Goal: Task Accomplishment & Management: Manage account settings

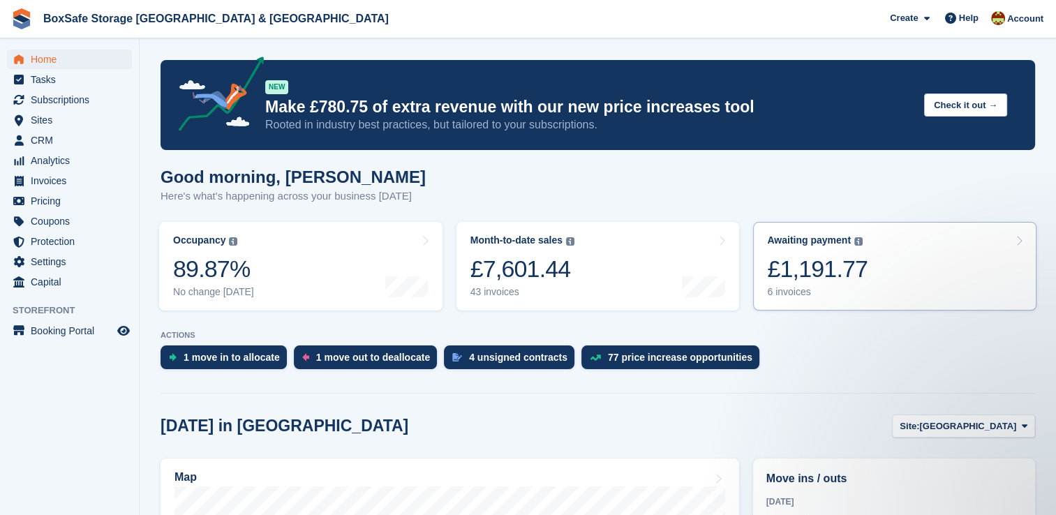
click at [883, 278] on link "Awaiting payment The total outstanding balance on all open invoices. £1,191.77 …" at bounding box center [894, 266] width 283 height 89
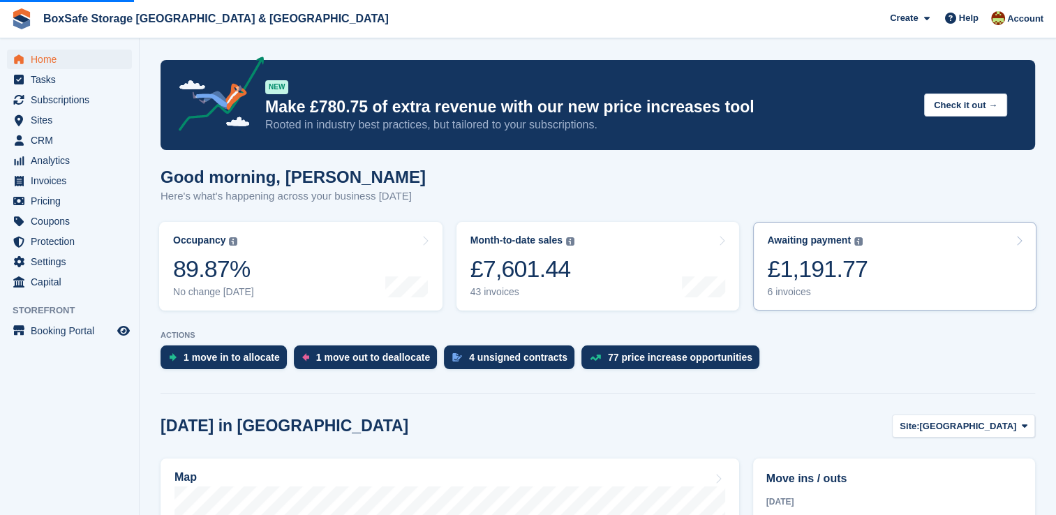
click at [944, 271] on link "Awaiting payment The total outstanding balance on all open invoices. £1,191.77 …" at bounding box center [894, 266] width 283 height 89
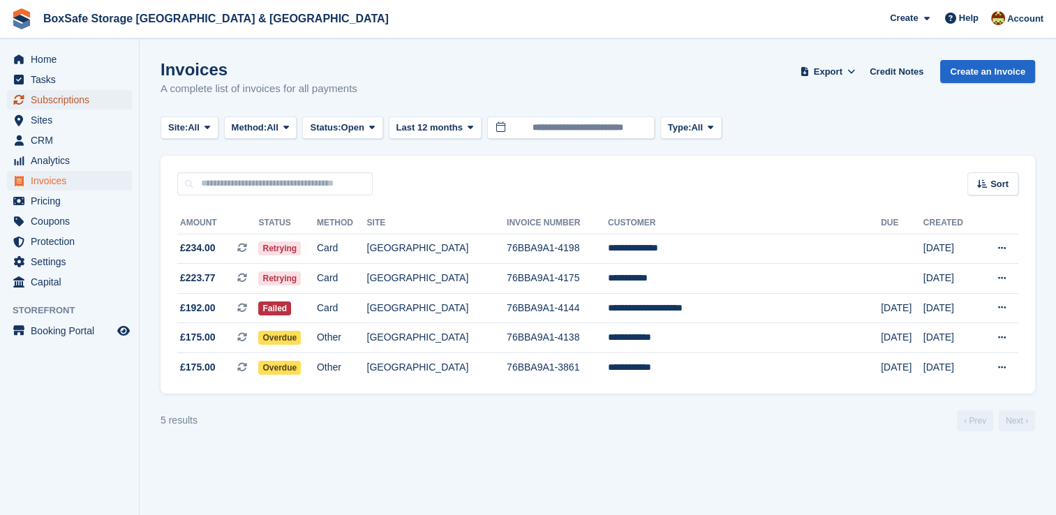
click at [84, 109] on span "Subscriptions" at bounding box center [73, 100] width 84 height 20
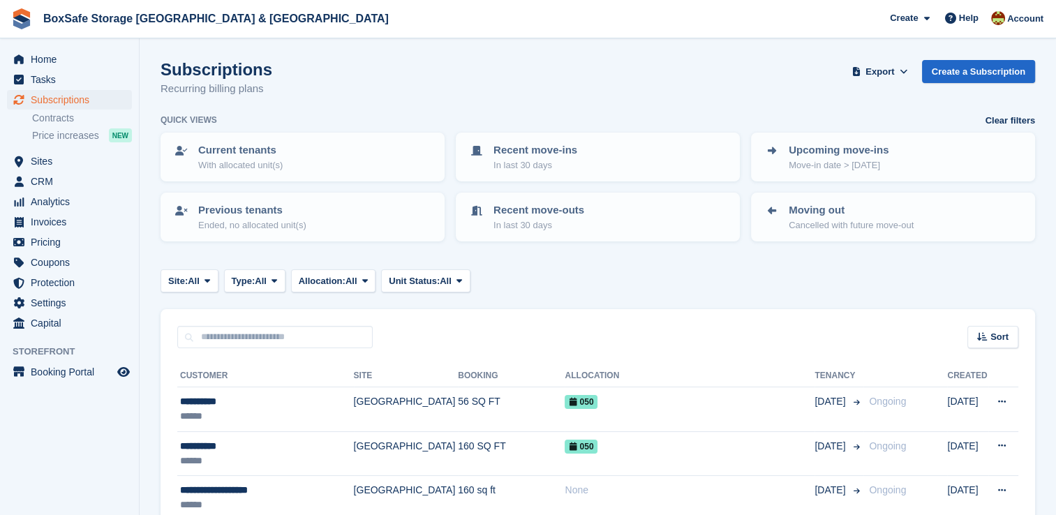
drag, startPoint x: 246, startPoint y: 358, endPoint x: 237, endPoint y: 338, distance: 21.3
click at [237, 338] on input "text" at bounding box center [274, 337] width 195 height 23
type input "*****"
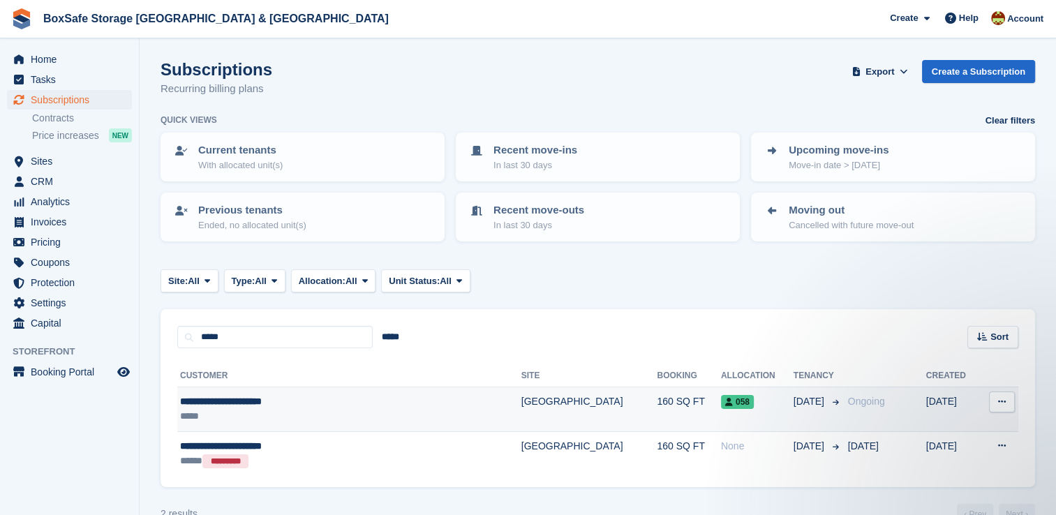
click at [521, 404] on td "[GEOGRAPHIC_DATA]" at bounding box center [589, 409] width 136 height 45
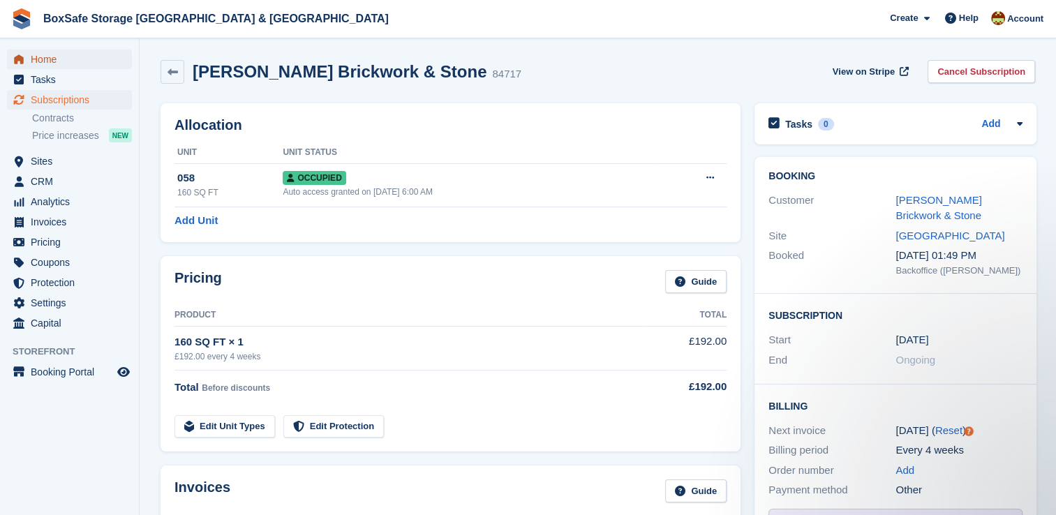
click at [83, 52] on span "Home" at bounding box center [73, 60] width 84 height 20
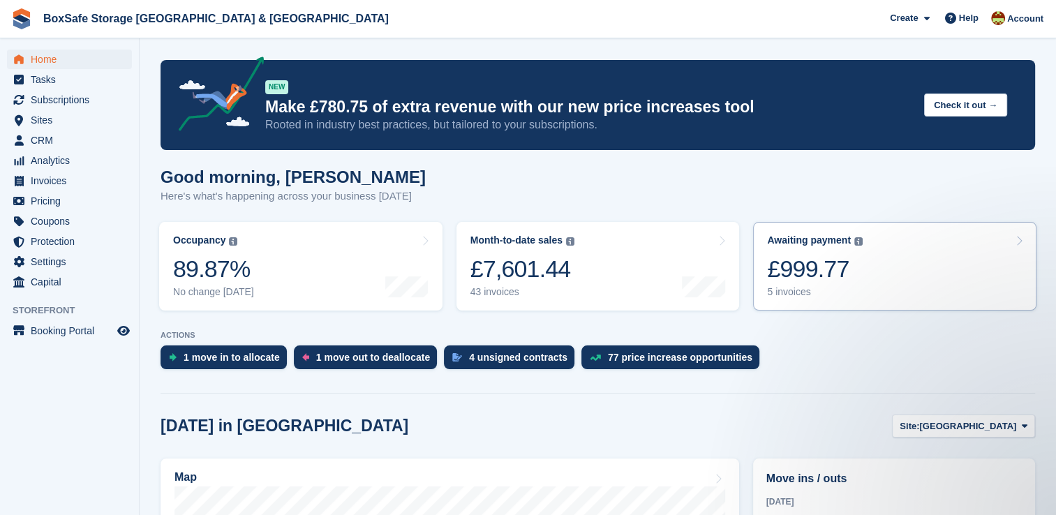
click at [854, 277] on div "£999.77" at bounding box center [815, 269] width 96 height 29
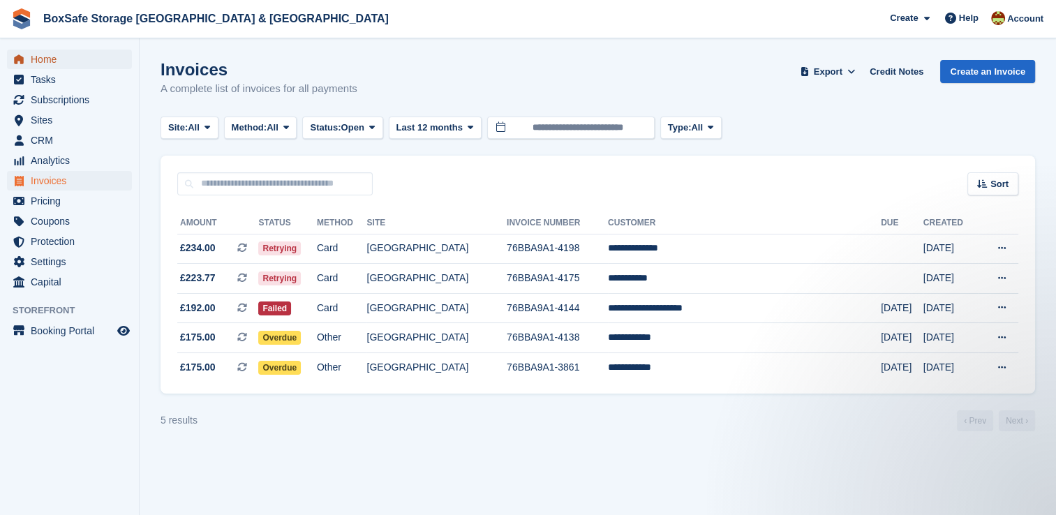
click at [70, 65] on span "Home" at bounding box center [73, 60] width 84 height 20
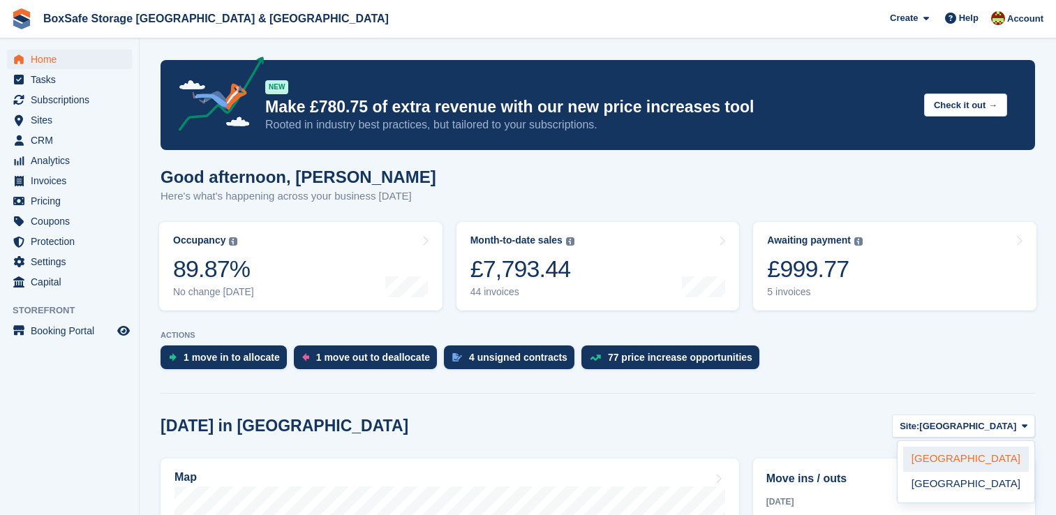
scroll to position [348, 0]
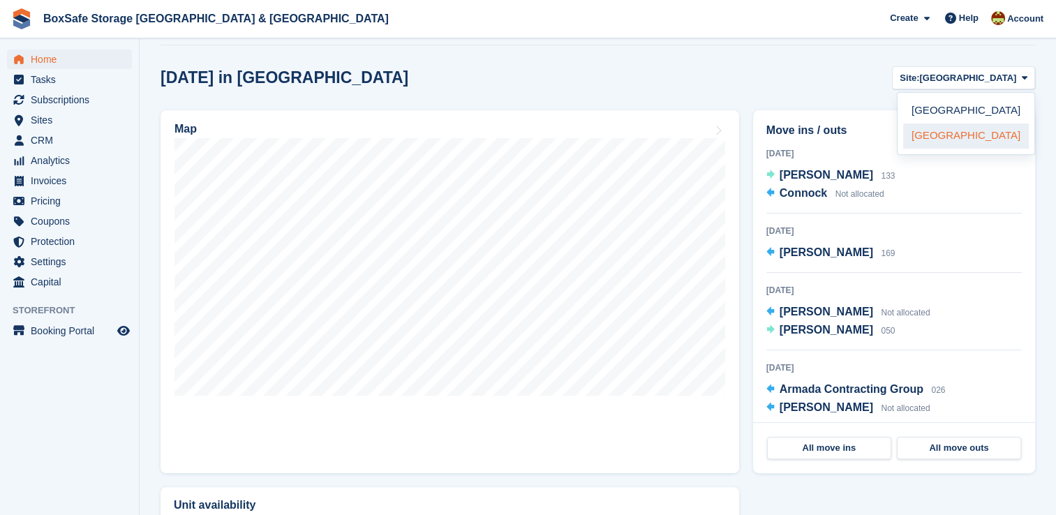
click at [940, 133] on link "[GEOGRAPHIC_DATA]" at bounding box center [966, 135] width 126 height 25
